Goal: Information Seeking & Learning: Learn about a topic

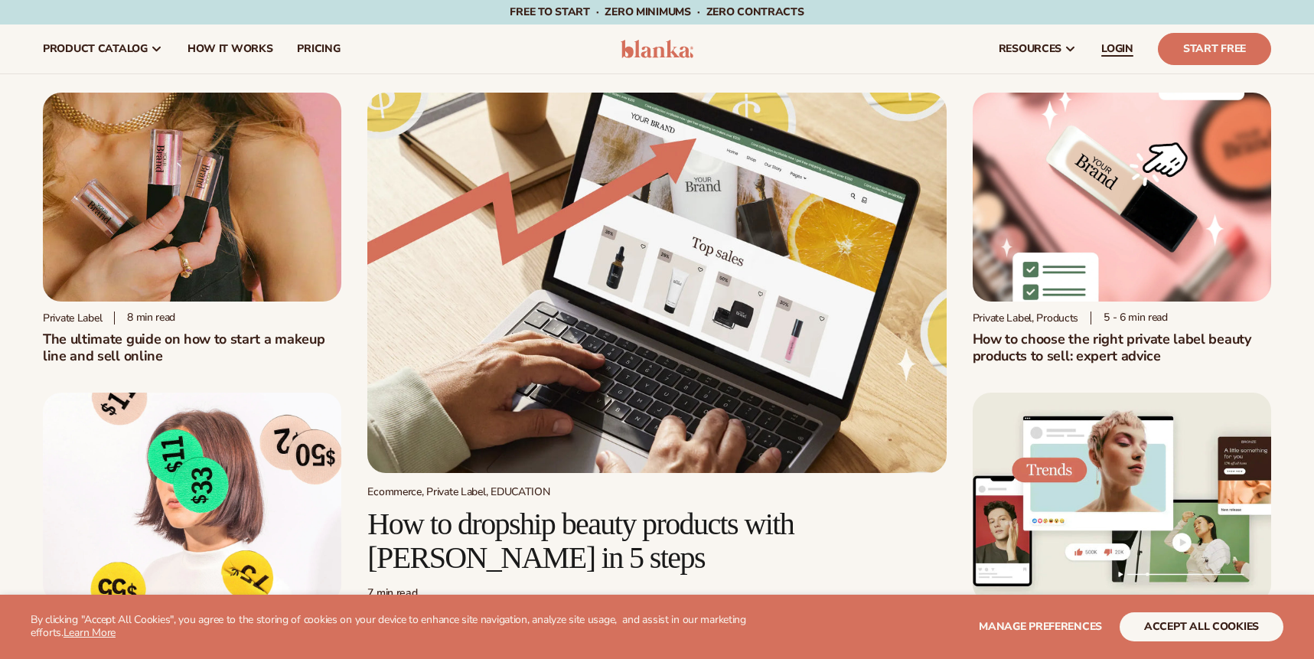
click at [1122, 49] on span "LOGIN" at bounding box center [1118, 49] width 32 height 12
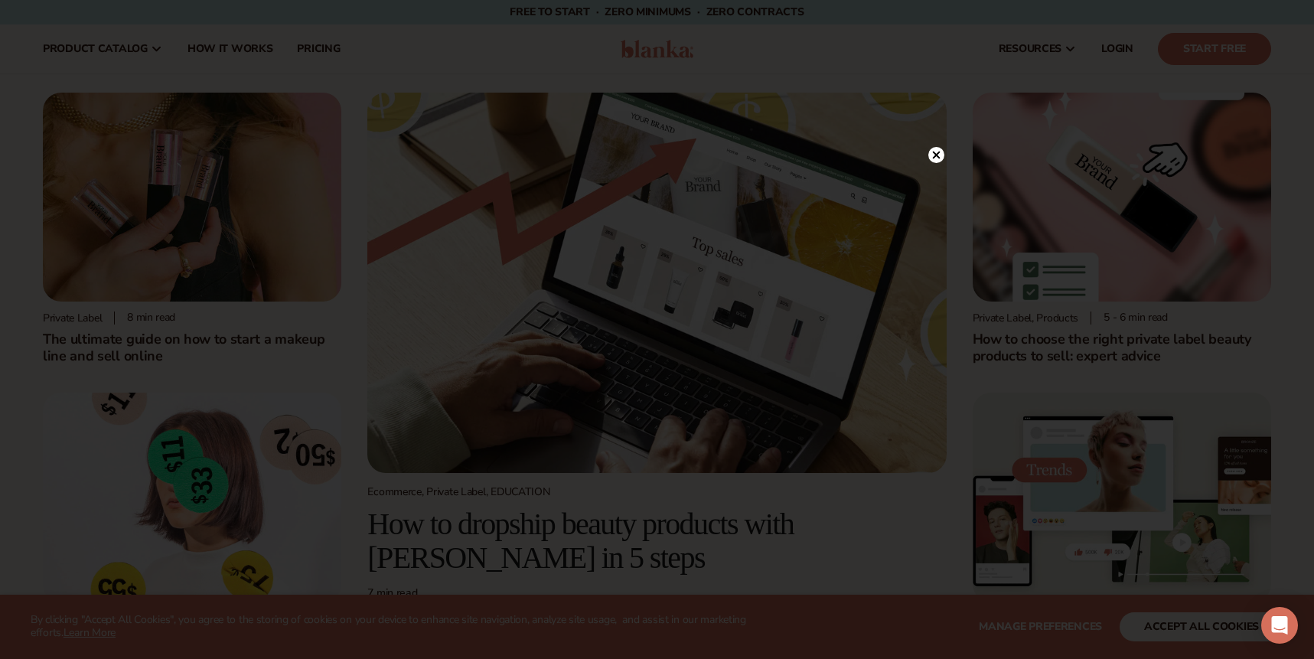
click at [933, 156] on circle at bounding box center [937, 155] width 16 height 16
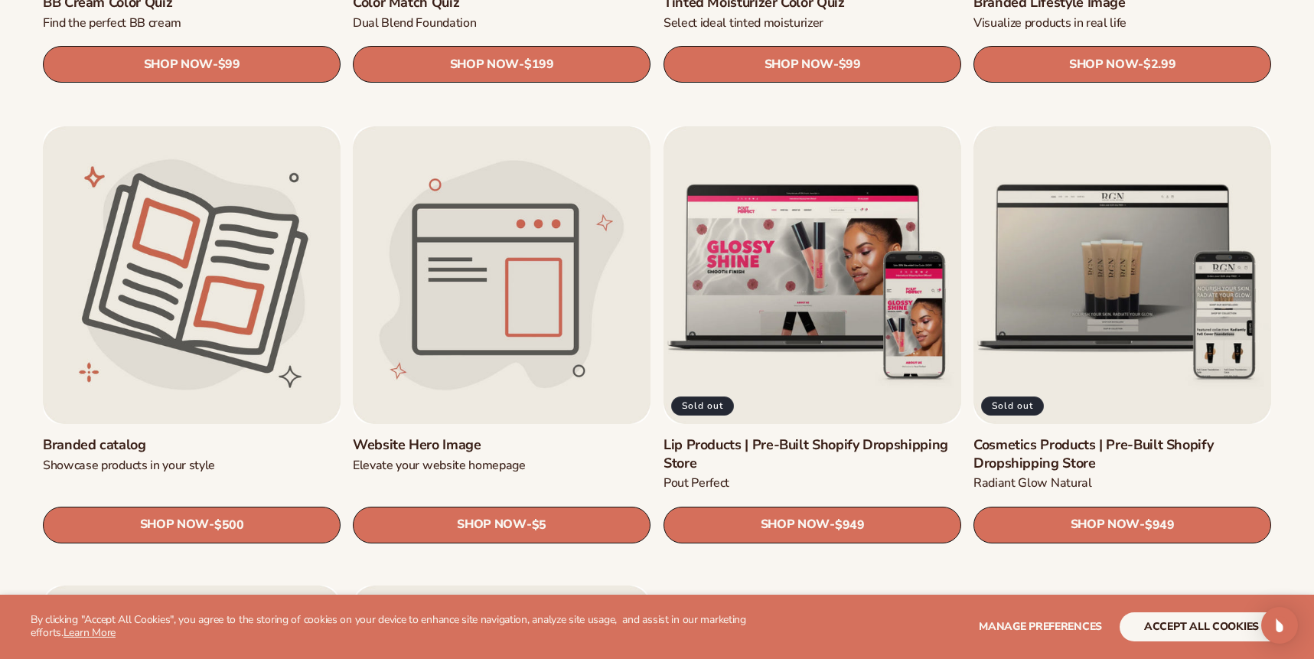
scroll to position [1742, 0]
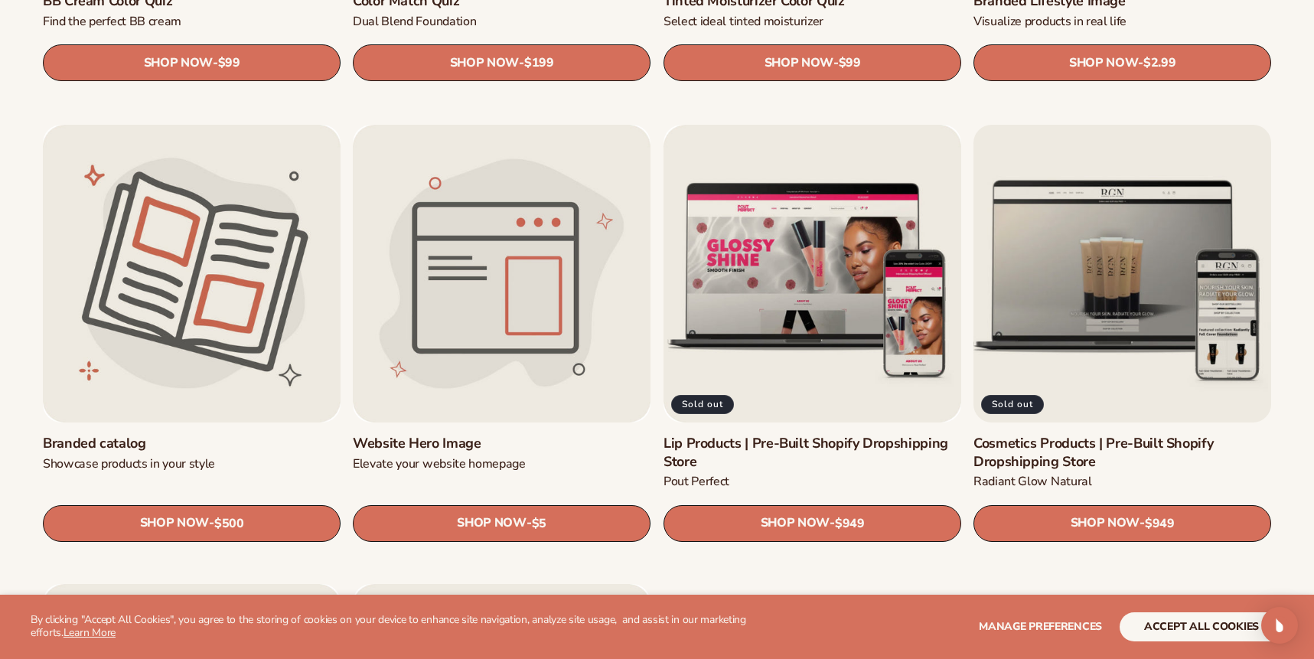
click at [1114, 435] on link "Cosmetics Products | Pre-Built Shopify Dropshipping Store" at bounding box center [1123, 453] width 298 height 36
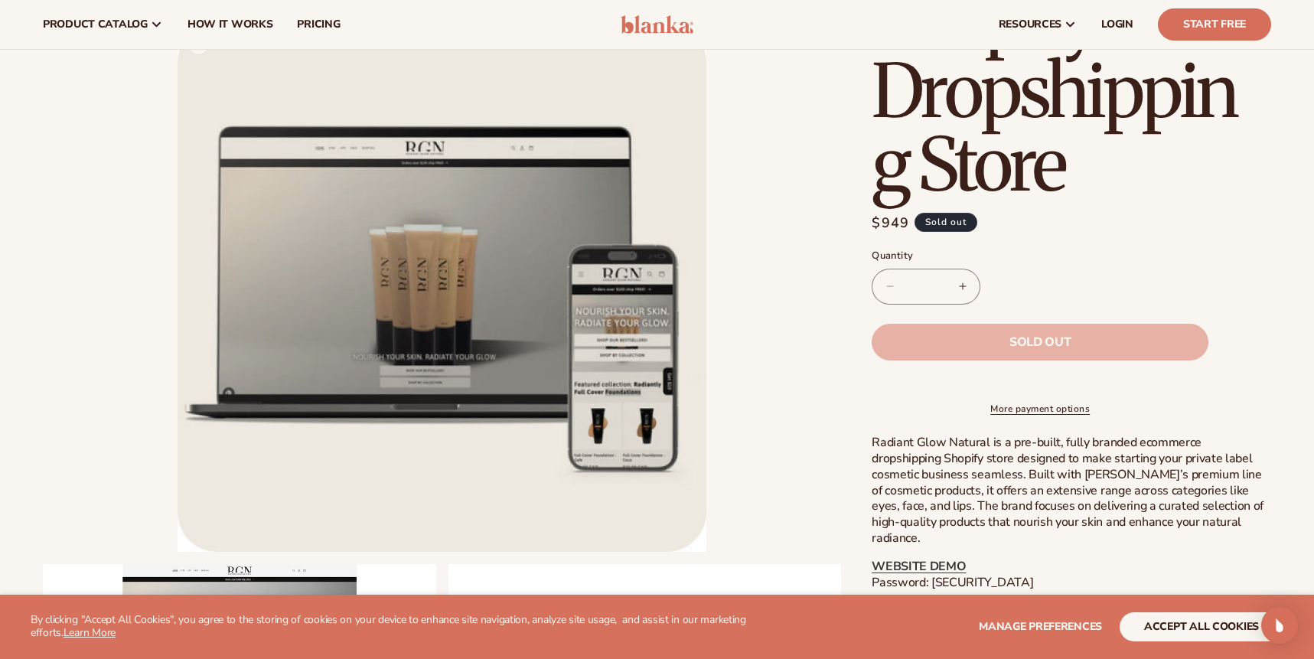
scroll to position [331, 0]
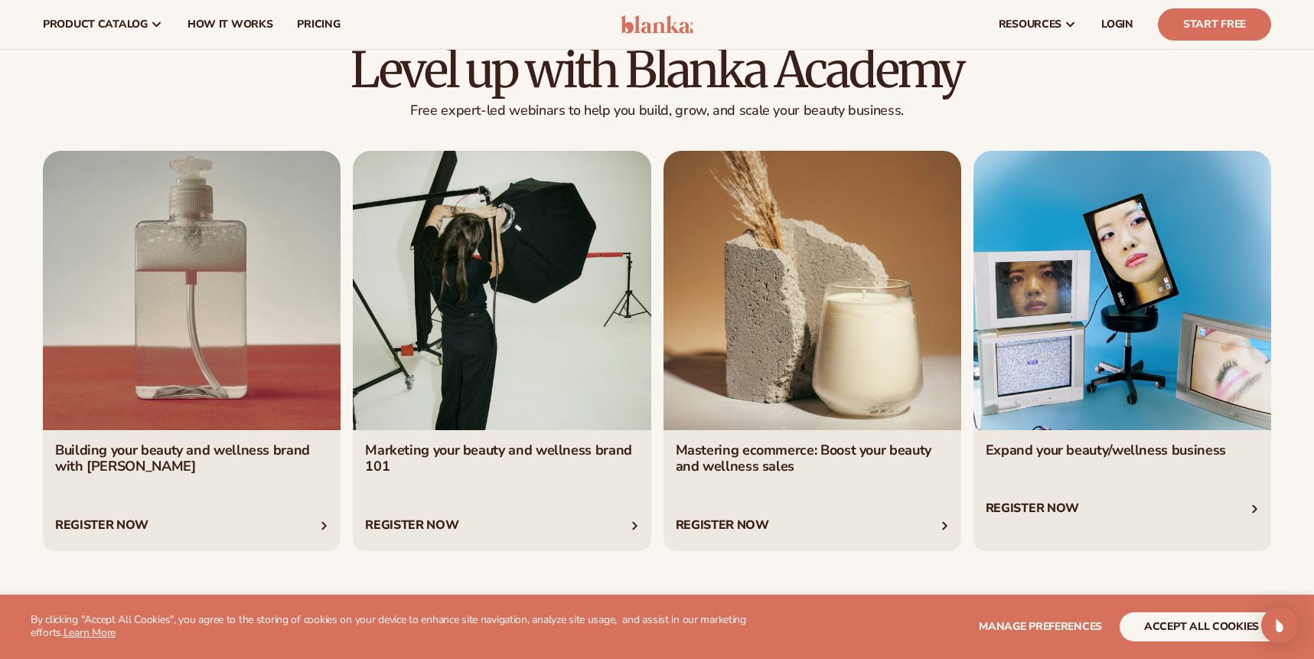
scroll to position [2820, 0]
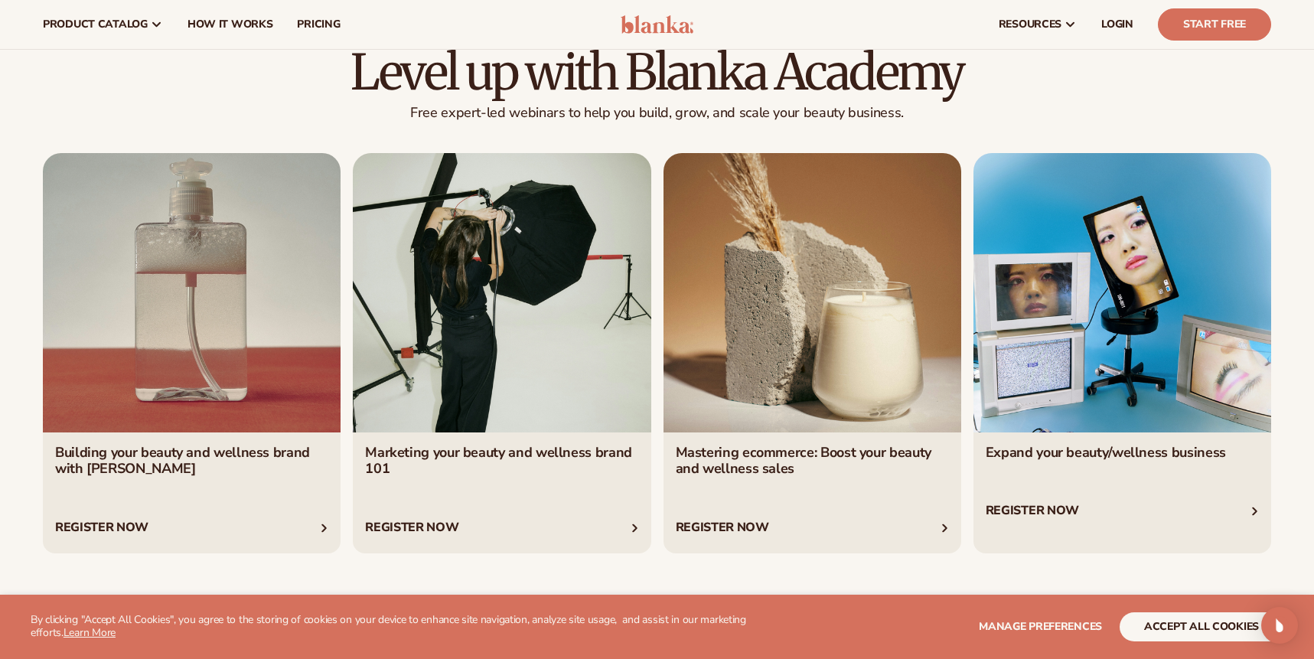
click at [497, 266] on link "2 / 4" at bounding box center [502, 353] width 298 height 400
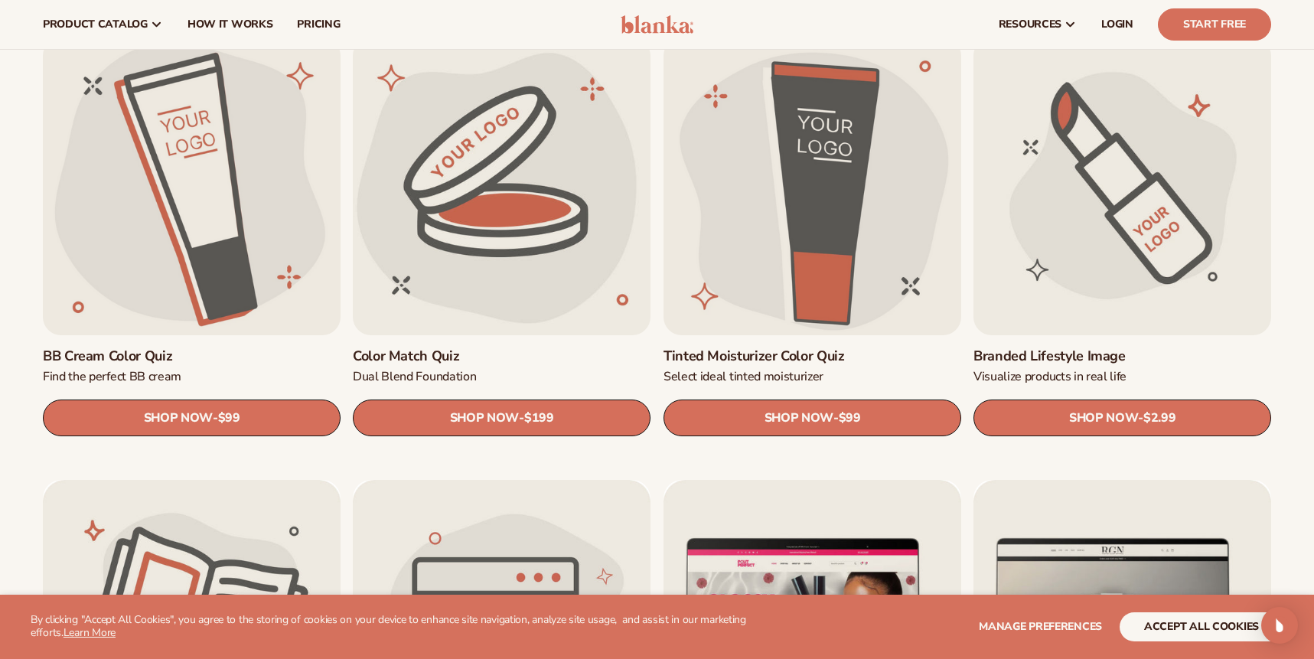
scroll to position [1385, 0]
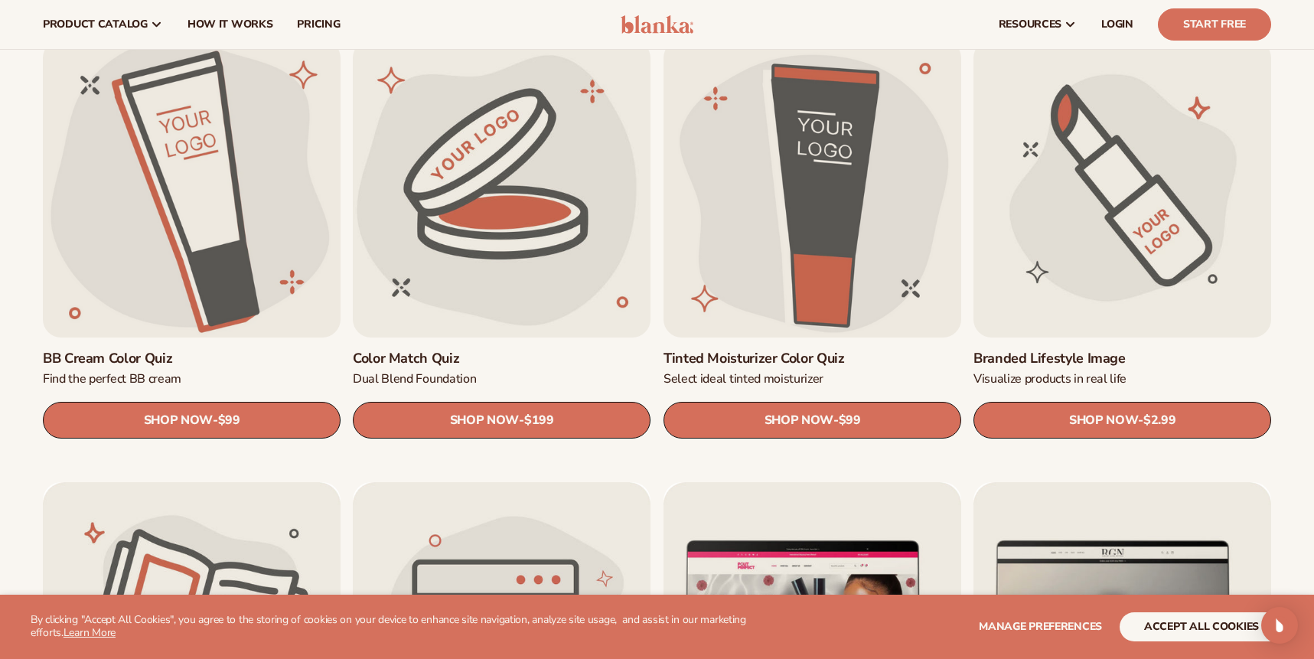
click at [189, 350] on link "BB Cream Color Quiz" at bounding box center [192, 359] width 298 height 18
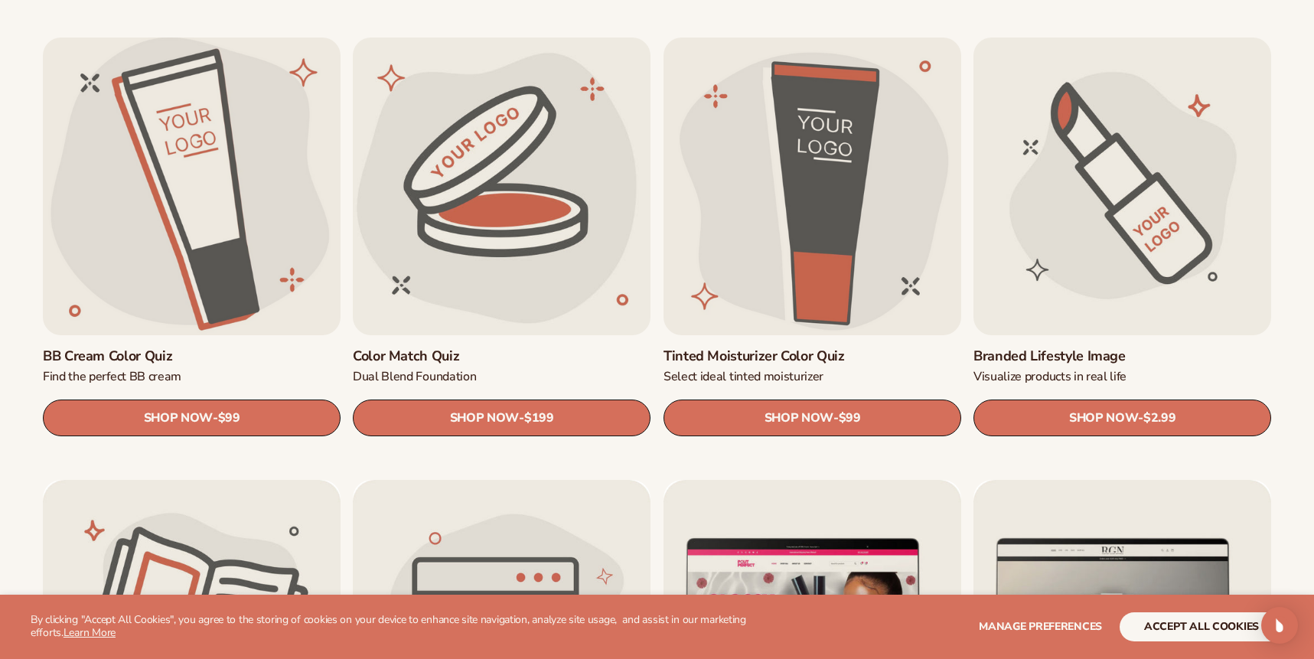
scroll to position [1389, 0]
